Goal: Transaction & Acquisition: Purchase product/service

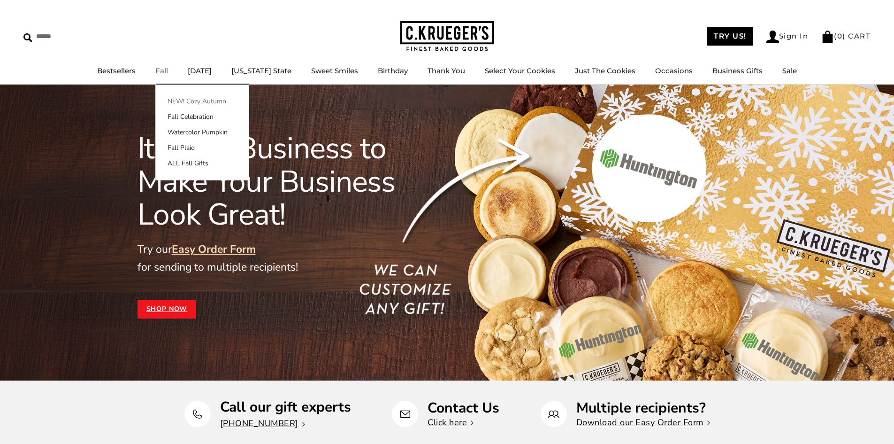
click at [191, 98] on link "NEW! Cozy Autumn" at bounding box center [202, 101] width 93 height 10
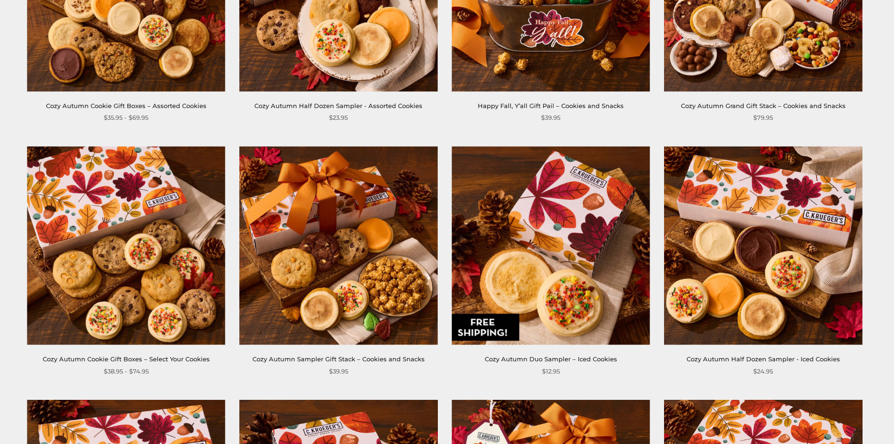
scroll to position [329, 0]
